Goal: Use online tool/utility: Utilize a website feature to perform a specific function

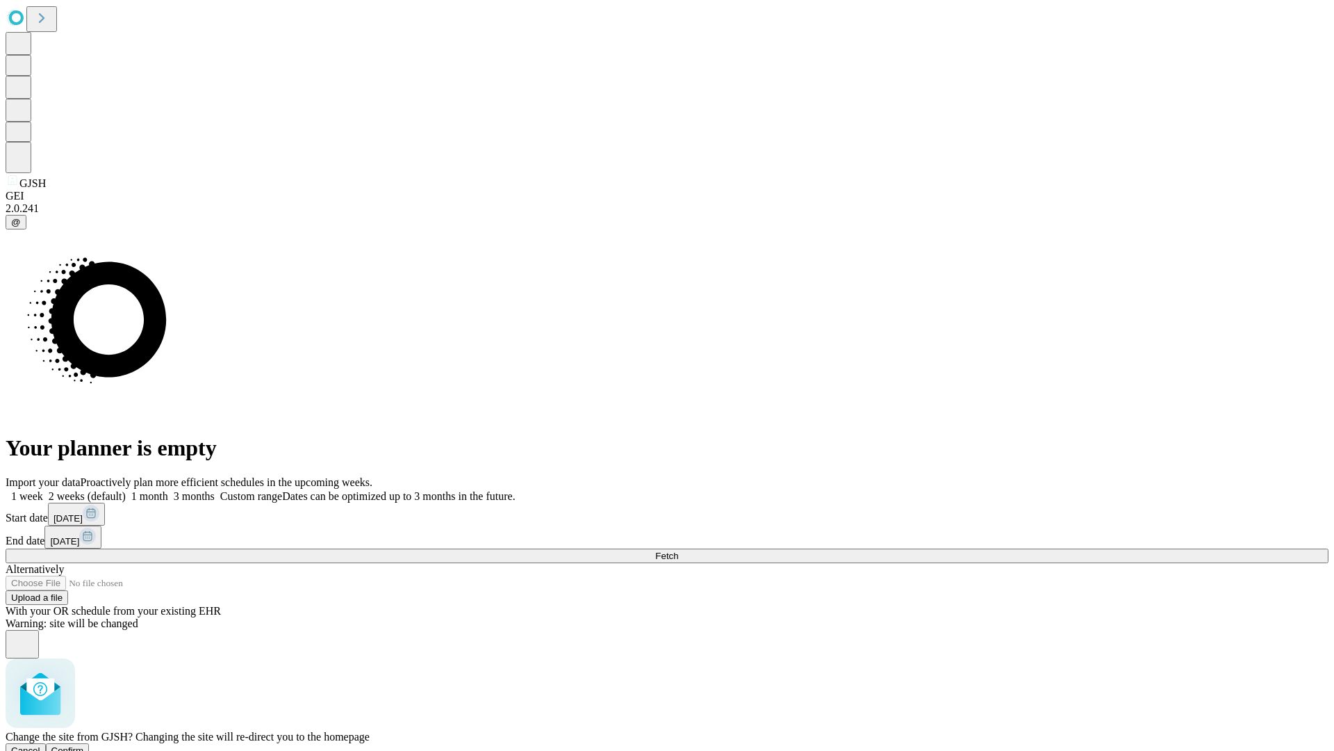
click at [84, 745] on span "Confirm" at bounding box center [67, 750] width 33 height 10
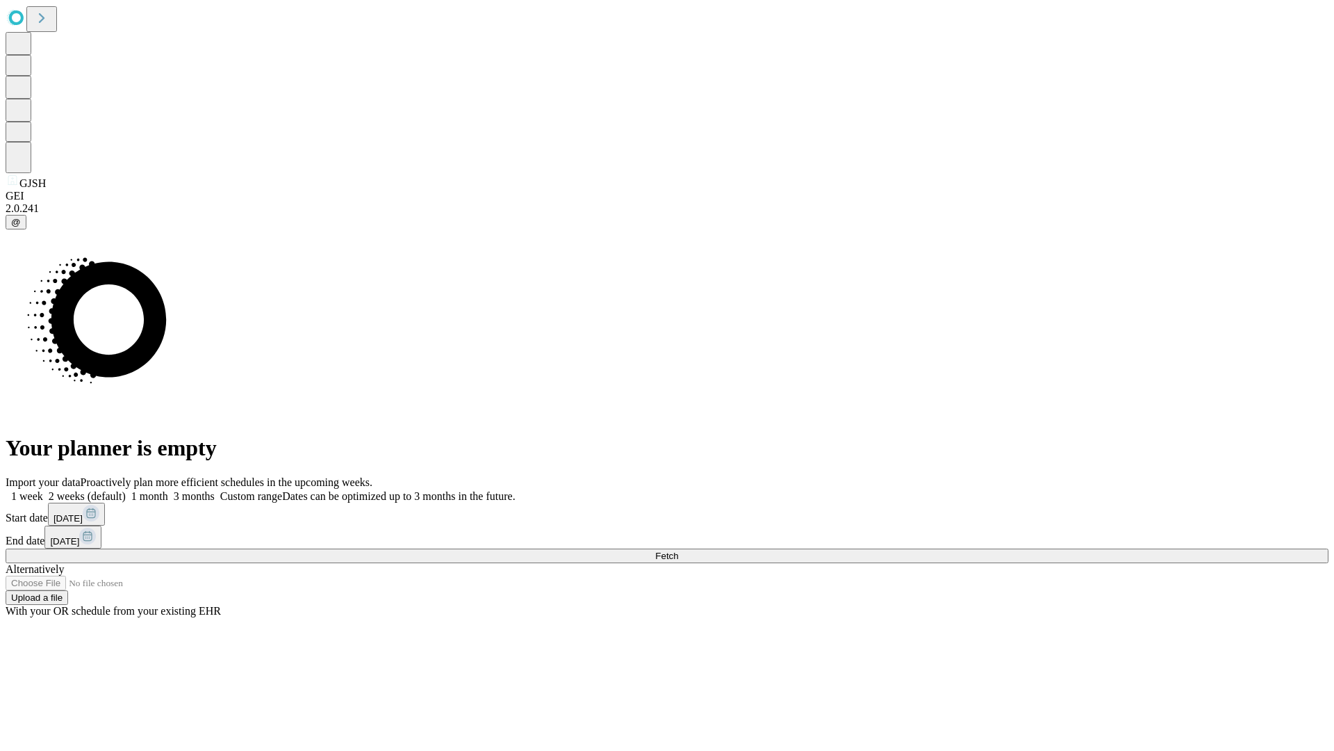
click at [168, 490] on label "1 month" at bounding box center [147, 496] width 42 height 12
click at [678, 550] on span "Fetch" at bounding box center [666, 555] width 23 height 10
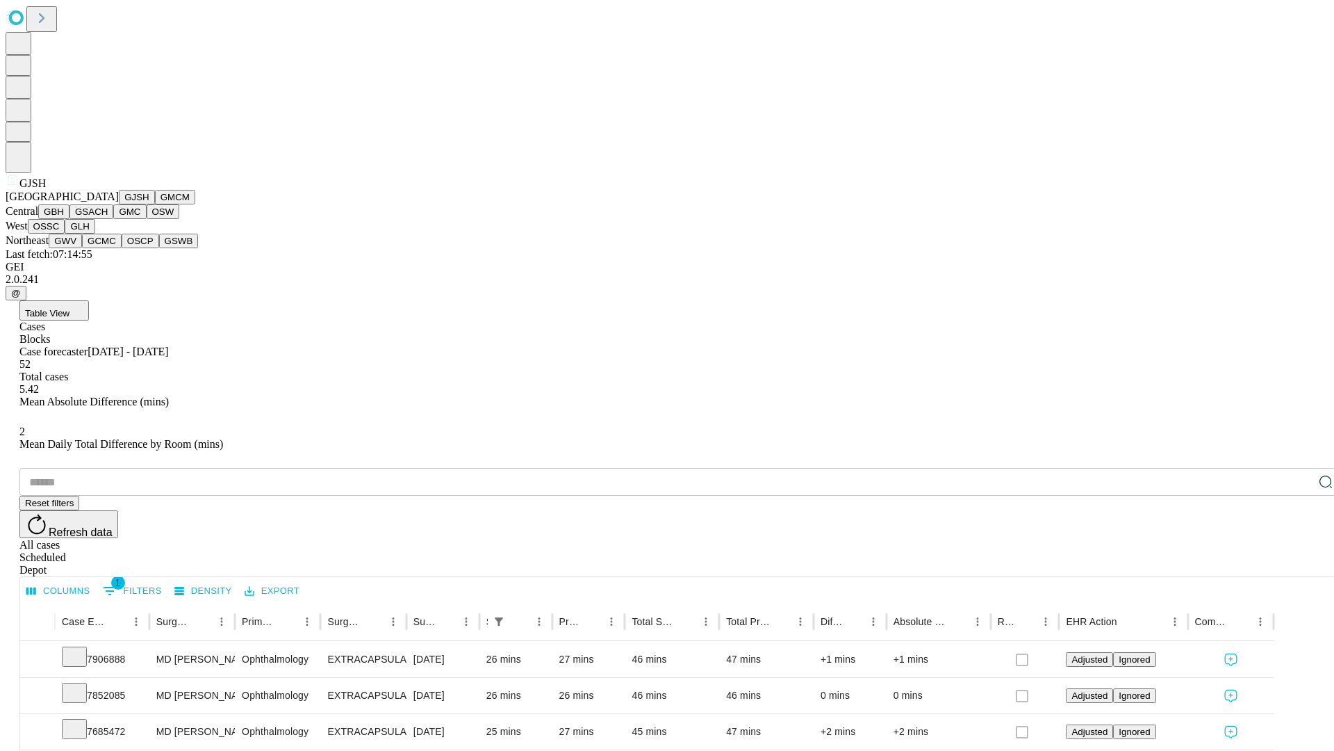
click at [155, 204] on button "GMCM" at bounding box center [175, 197] width 40 height 15
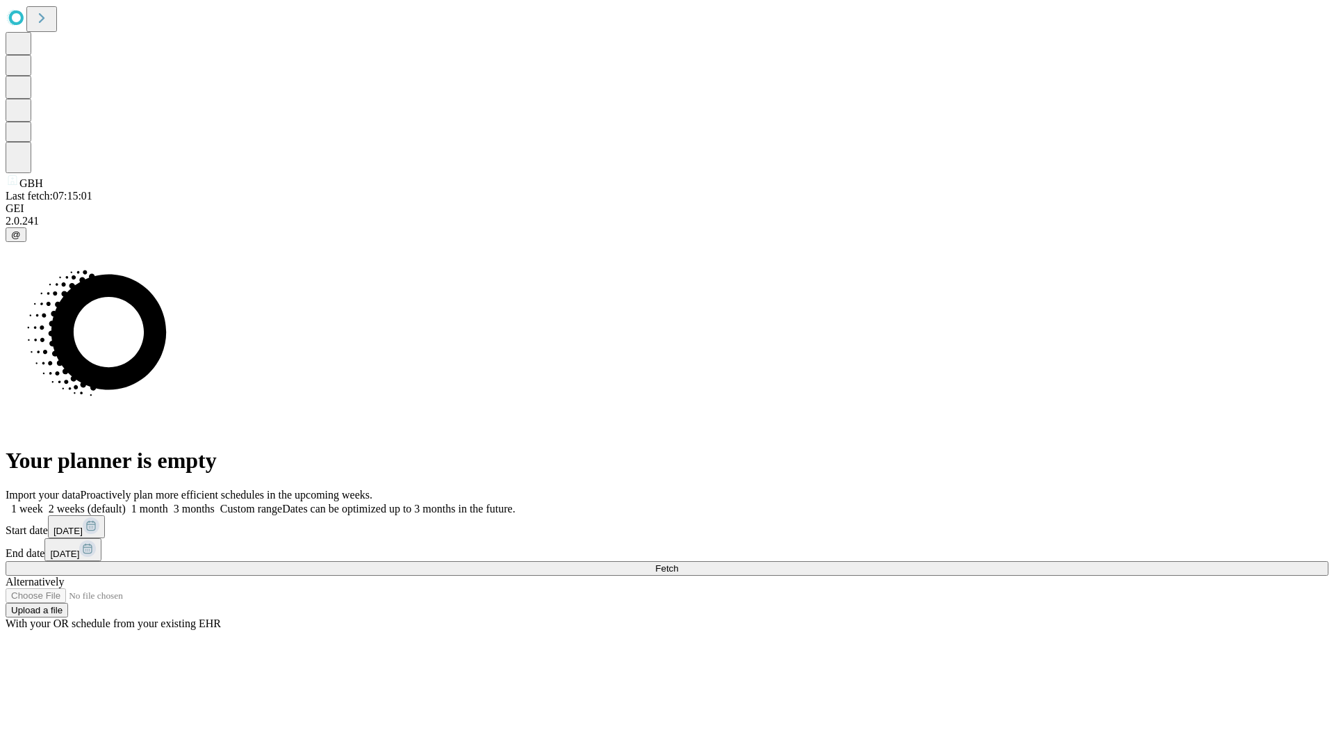
click at [168, 502] on label "1 month" at bounding box center [147, 508] width 42 height 12
click at [678, 563] on span "Fetch" at bounding box center [666, 568] width 23 height 10
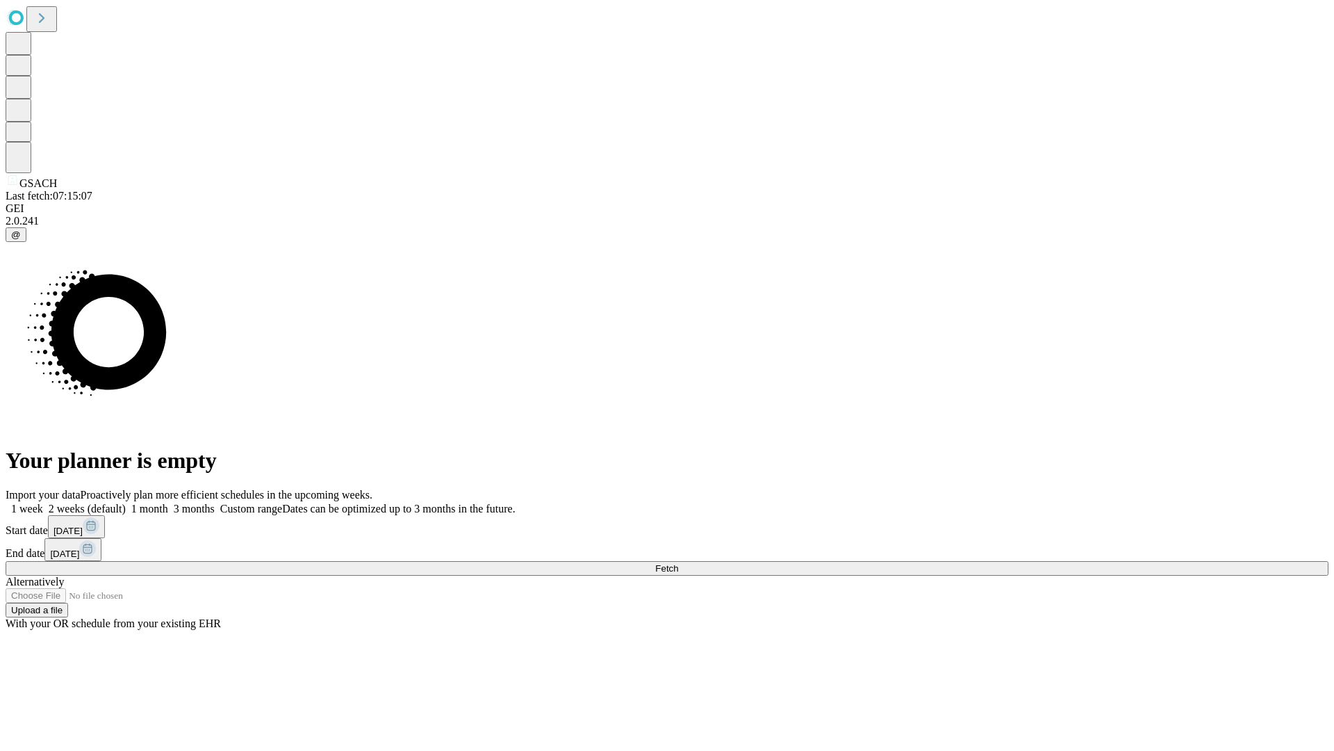
click at [168, 502] on label "1 month" at bounding box center [147, 508] width 42 height 12
click at [678, 563] on span "Fetch" at bounding box center [666, 568] width 23 height 10
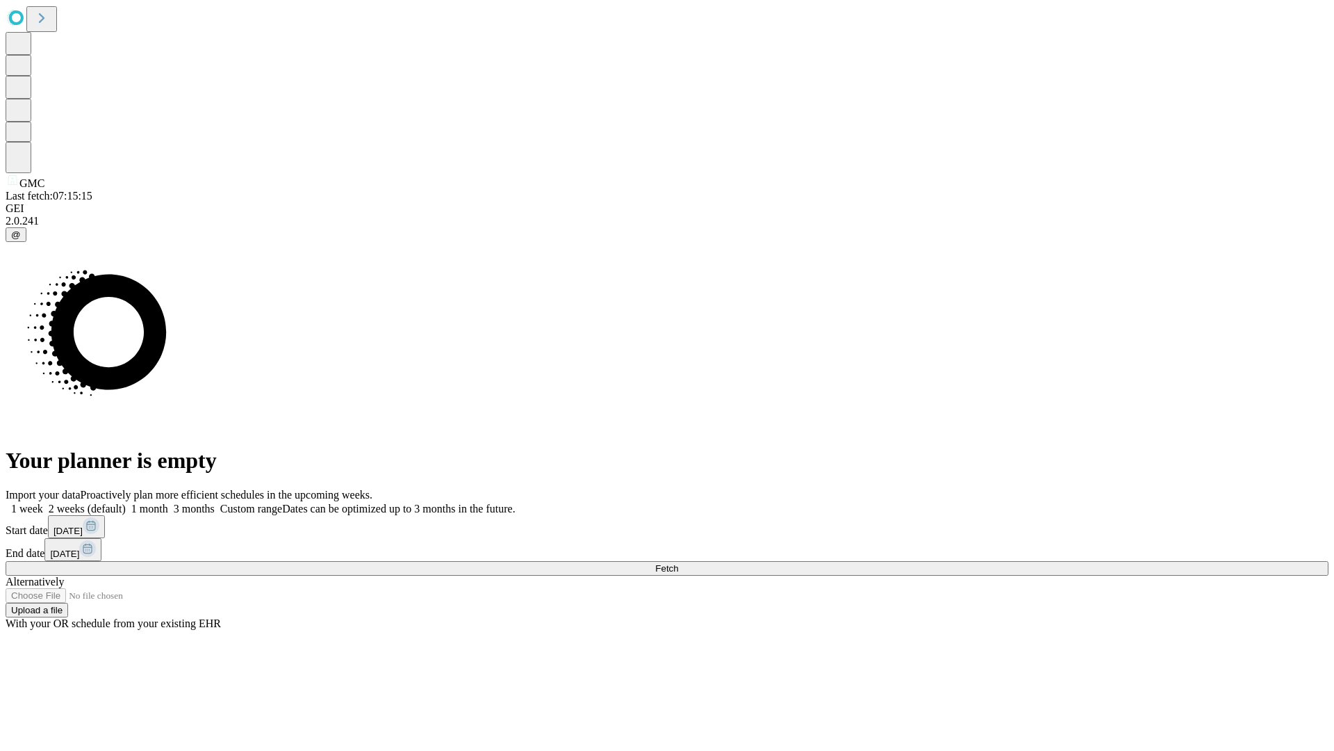
click at [678, 563] on span "Fetch" at bounding box center [666, 568] width 23 height 10
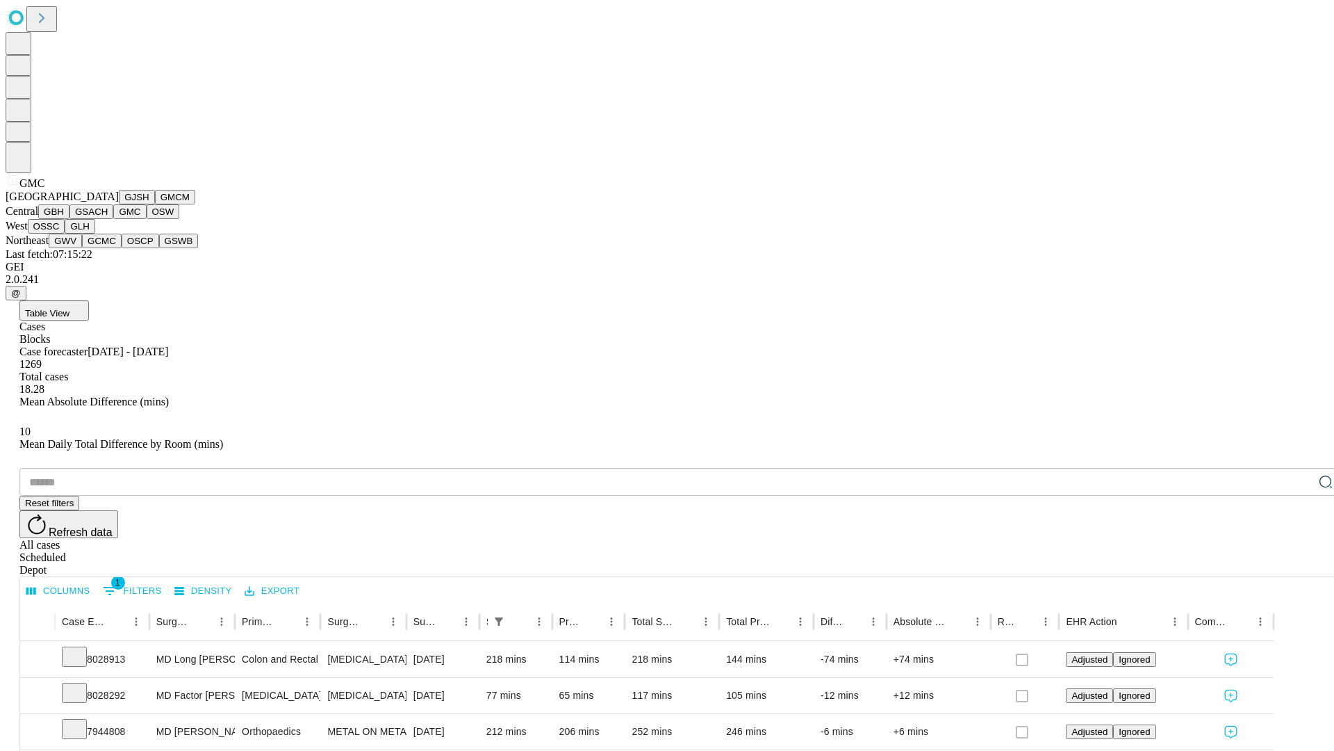
click at [147, 219] on button "OSW" at bounding box center [163, 211] width 33 height 15
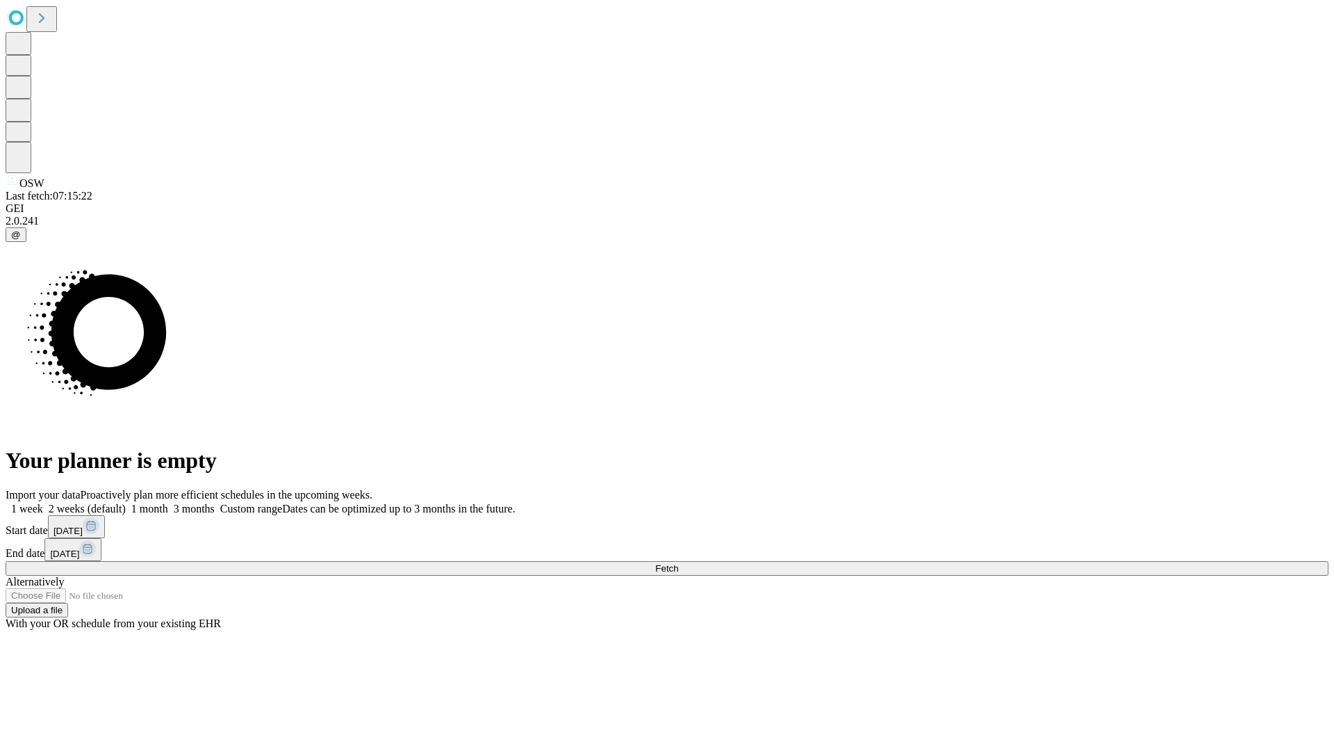
click at [168, 502] on label "1 month" at bounding box center [147, 508] width 42 height 12
click at [678, 563] on span "Fetch" at bounding box center [666, 568] width 23 height 10
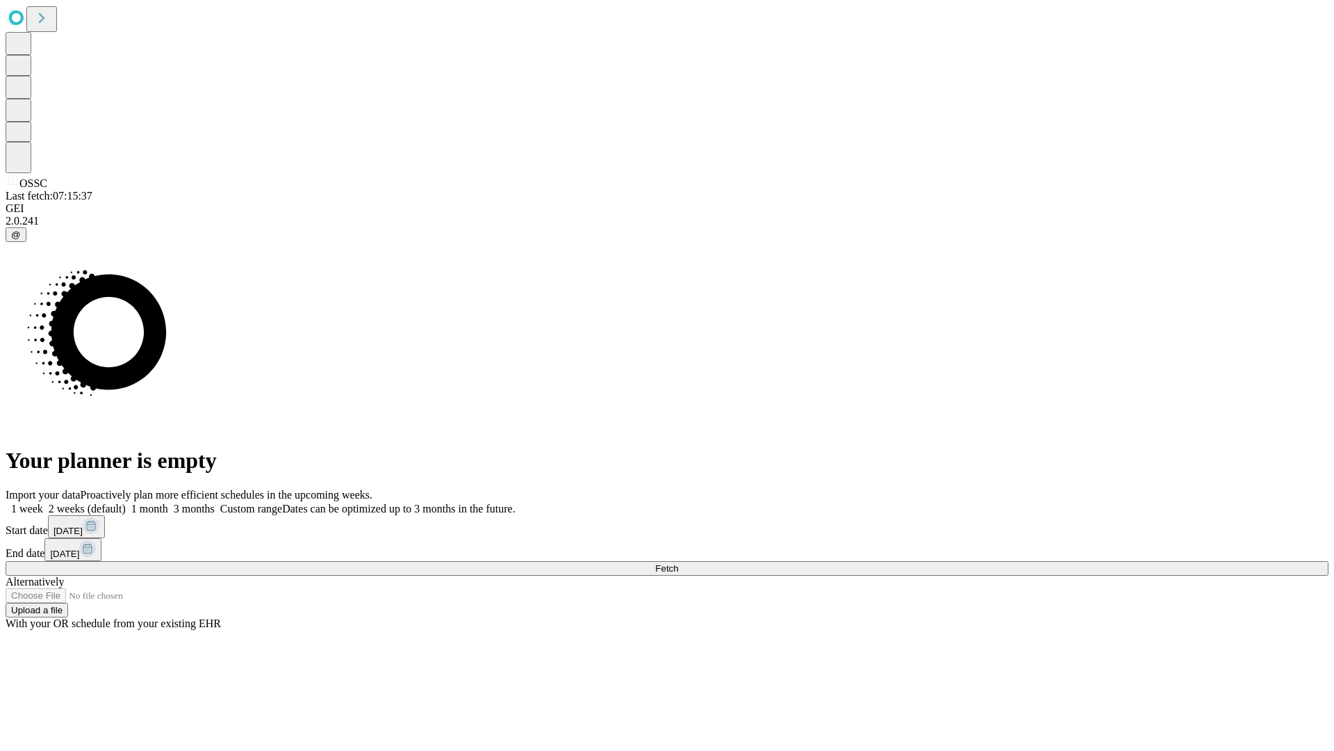
click at [168, 502] on label "1 month" at bounding box center [147, 508] width 42 height 12
click at [678, 563] on span "Fetch" at bounding box center [666, 568] width 23 height 10
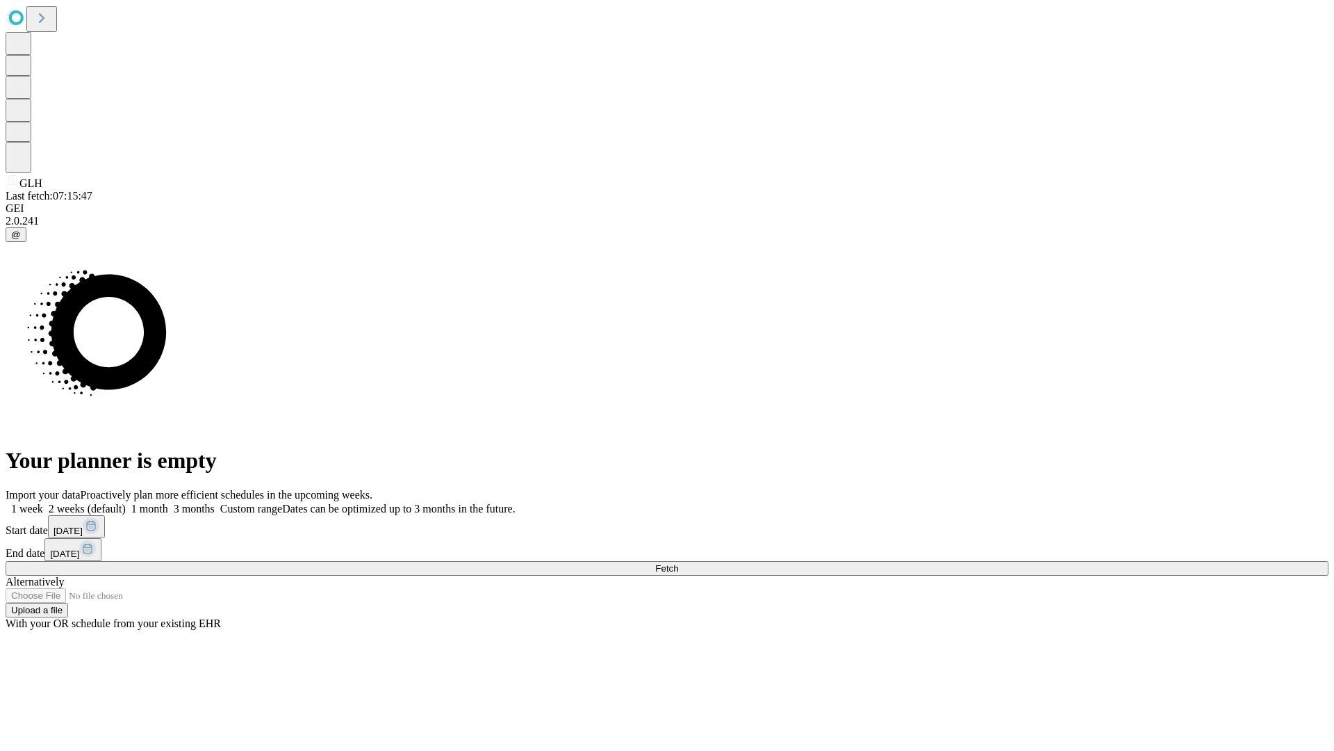
click at [168, 502] on label "1 month" at bounding box center [147, 508] width 42 height 12
click at [678, 563] on span "Fetch" at bounding box center [666, 568] width 23 height 10
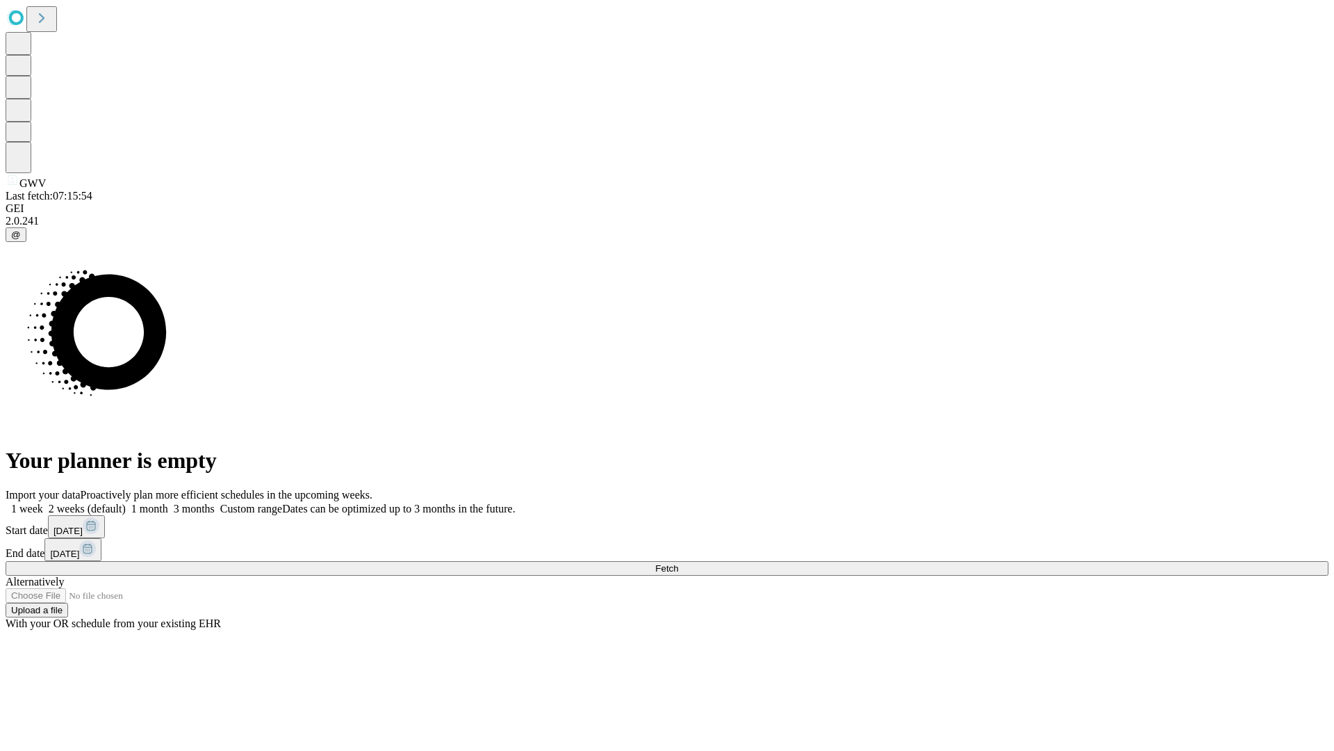
click at [168, 502] on label "1 month" at bounding box center [147, 508] width 42 height 12
click at [678, 563] on span "Fetch" at bounding box center [666, 568] width 23 height 10
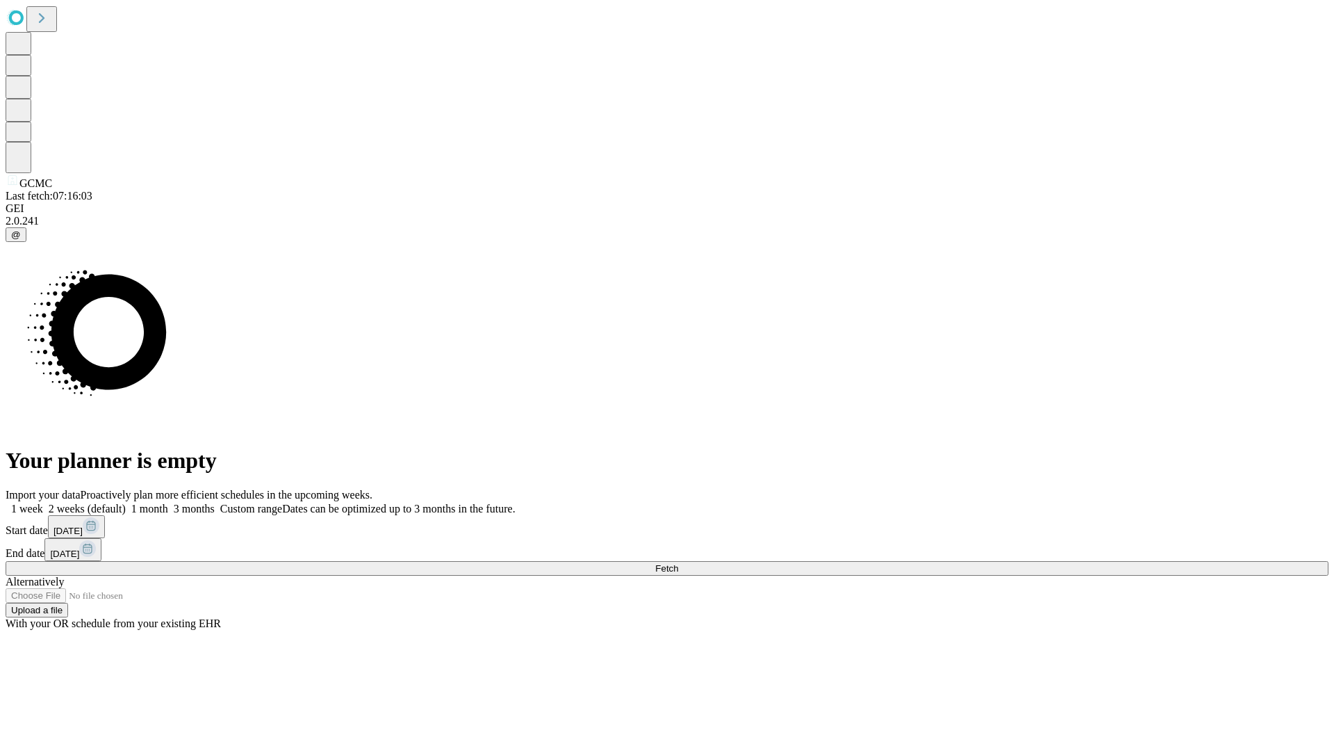
click at [168, 502] on label "1 month" at bounding box center [147, 508] width 42 height 12
click at [678, 563] on span "Fetch" at bounding box center [666, 568] width 23 height 10
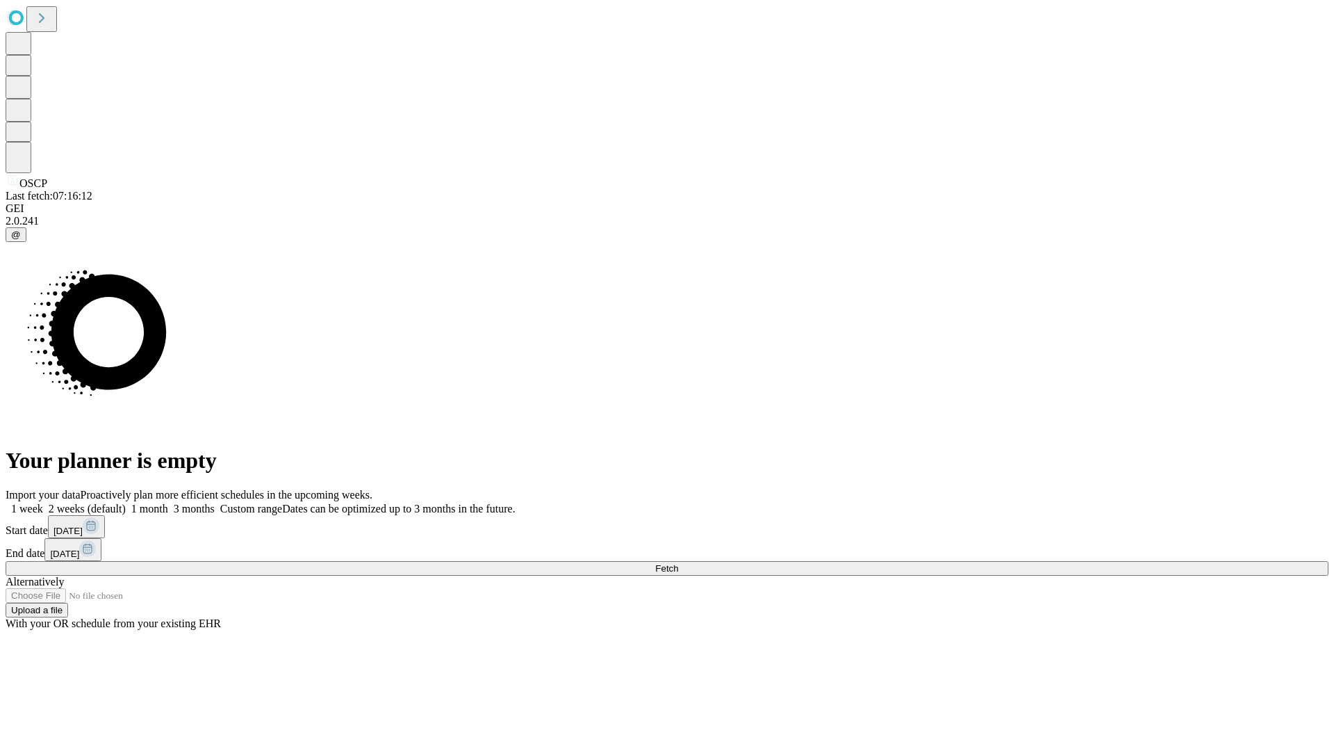
click at [168, 502] on label "1 month" at bounding box center [147, 508] width 42 height 12
click at [678, 563] on span "Fetch" at bounding box center [666, 568] width 23 height 10
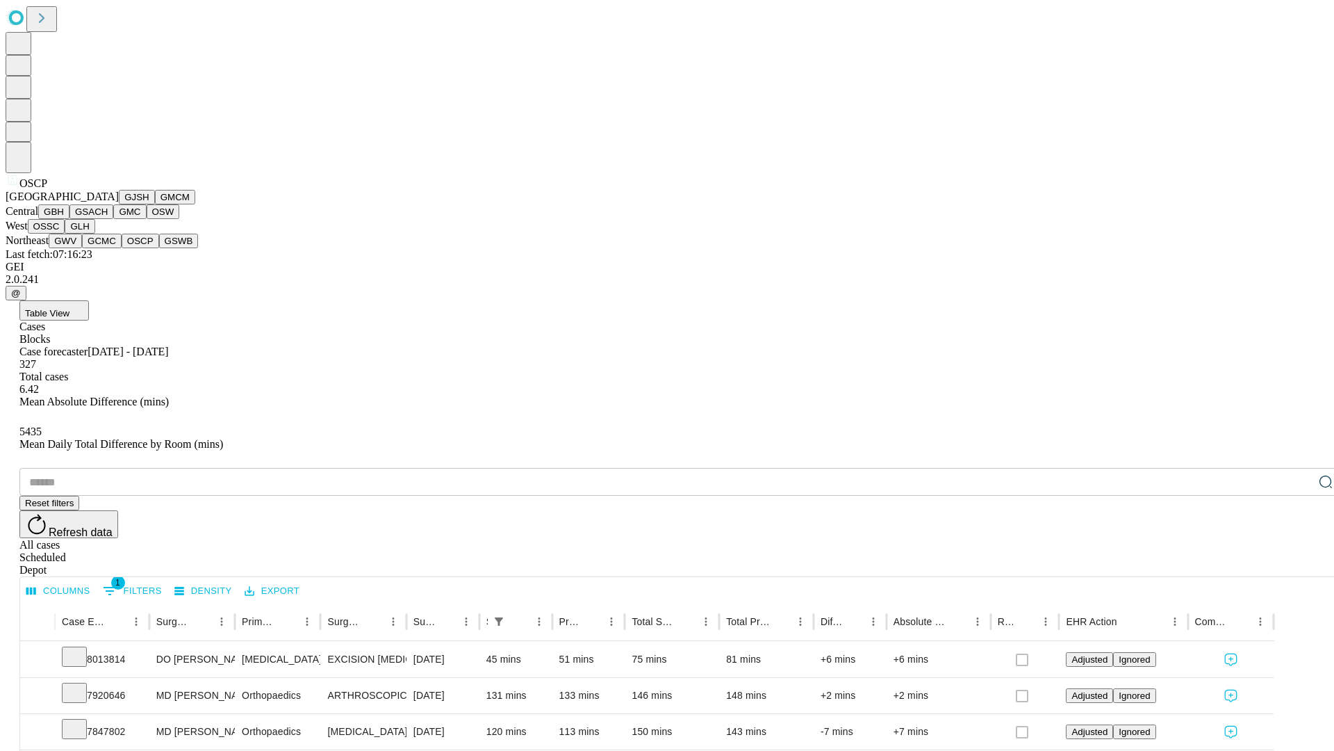
click at [159, 248] on button "GSWB" at bounding box center [179, 241] width 40 height 15
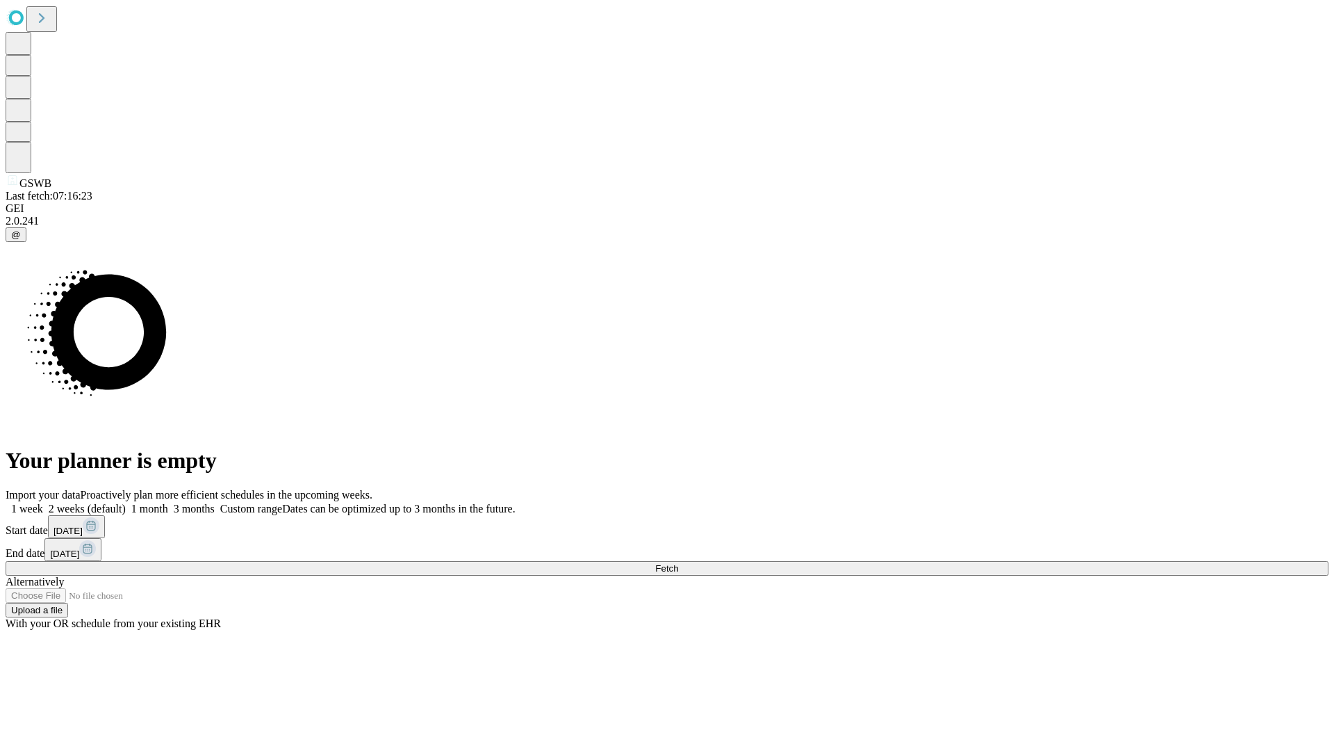
click at [168, 502] on label "1 month" at bounding box center [147, 508] width 42 height 12
click at [678, 563] on span "Fetch" at bounding box center [666, 568] width 23 height 10
